Goal: Information Seeking & Learning: Learn about a topic

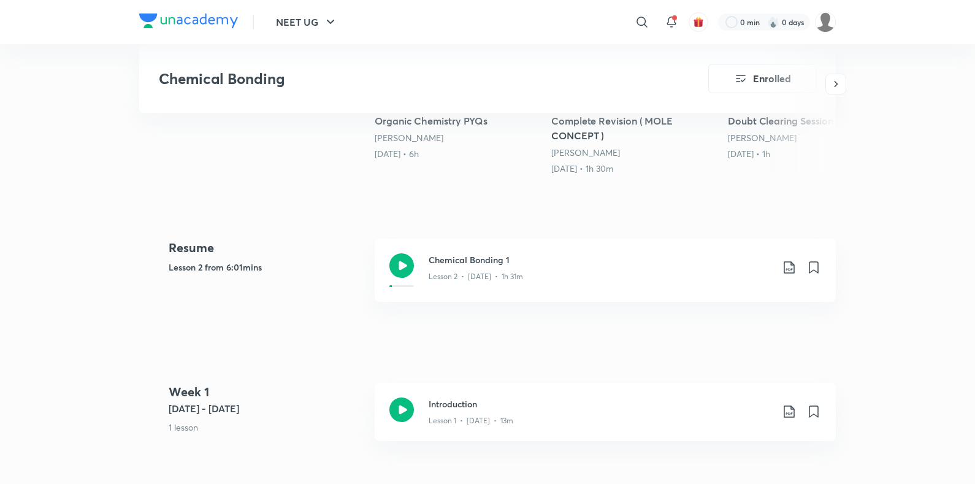
scroll to position [455, 0]
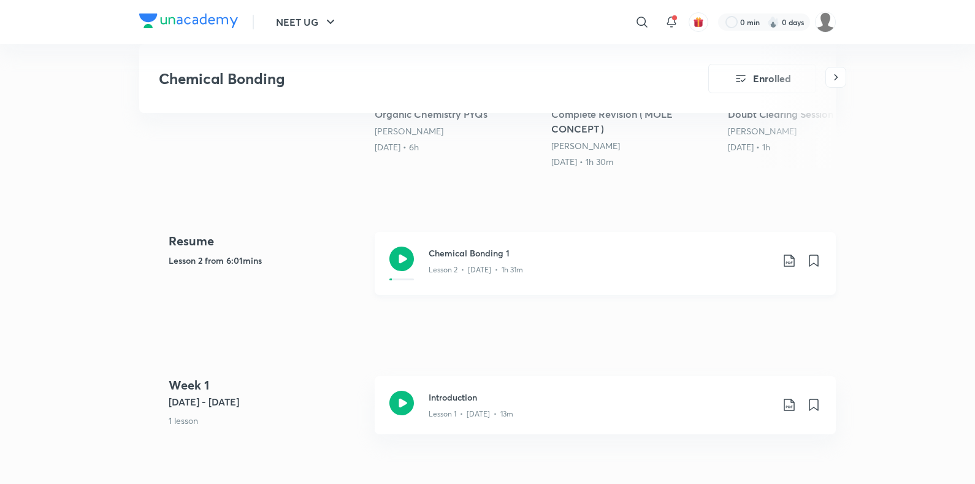
click at [567, 277] on div "Chemical Bonding 1 Lesson 2 • [DATE] • 1h 31m" at bounding box center [625, 263] width 392 height 34
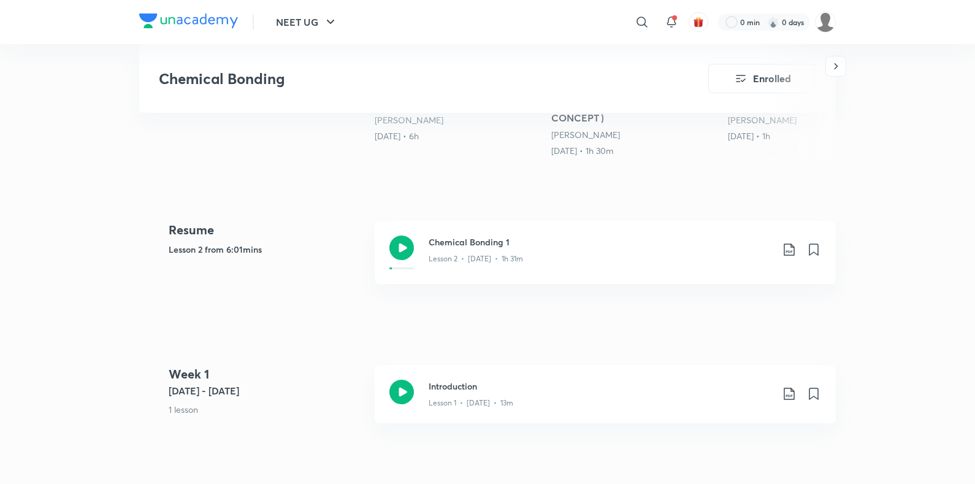
scroll to position [466, 0]
